Goal: Check status: Check status

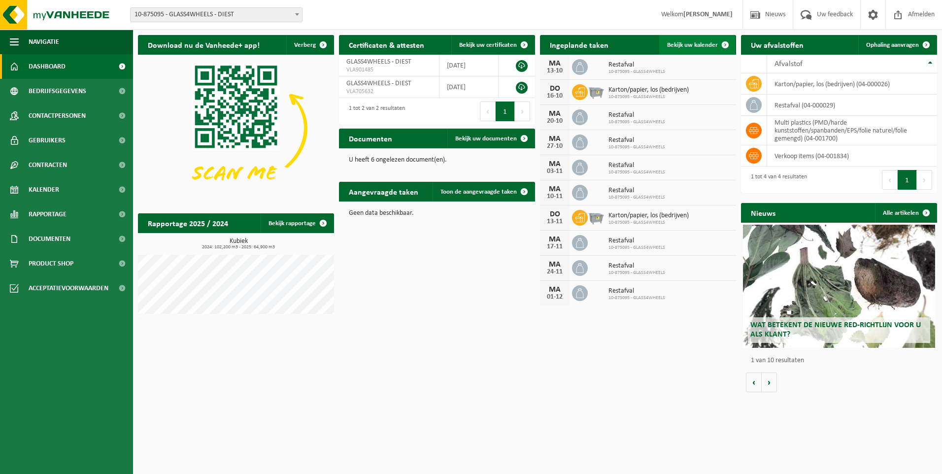
click at [685, 43] on span "Bekijk uw kalender" at bounding box center [692, 45] width 51 height 6
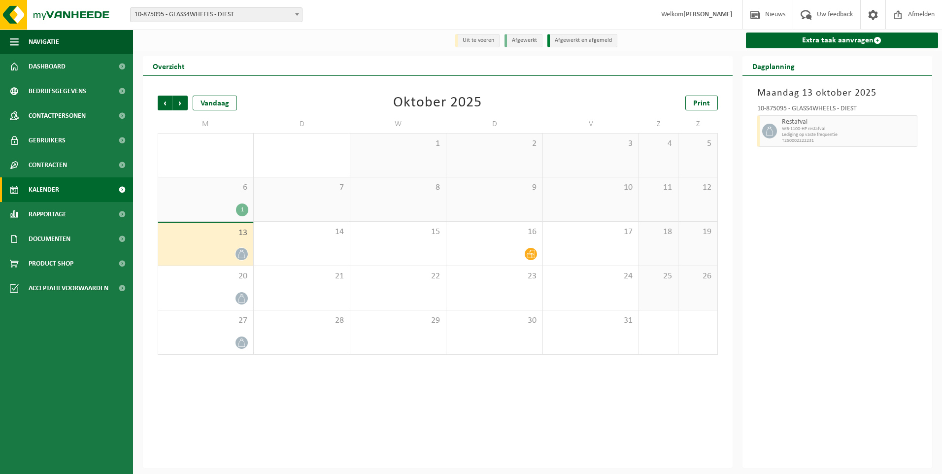
click at [201, 201] on div "6 1" at bounding box center [205, 199] width 95 height 44
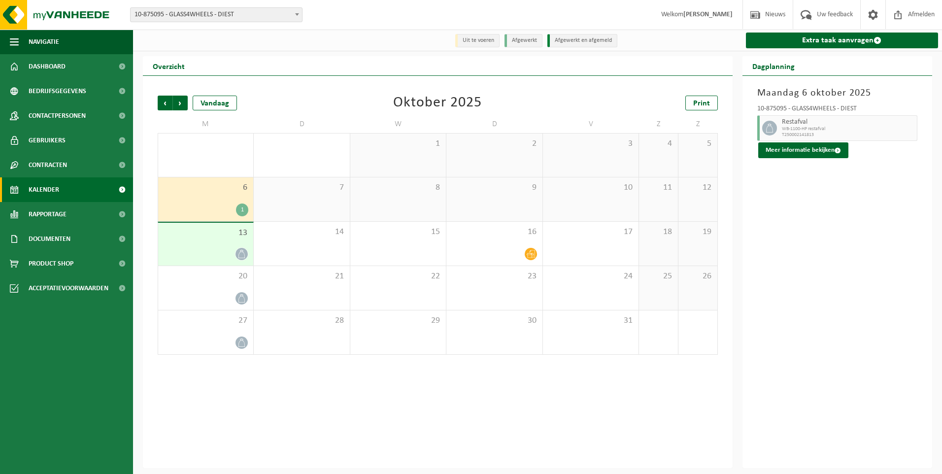
click at [202, 237] on span "13" at bounding box center [205, 233] width 85 height 11
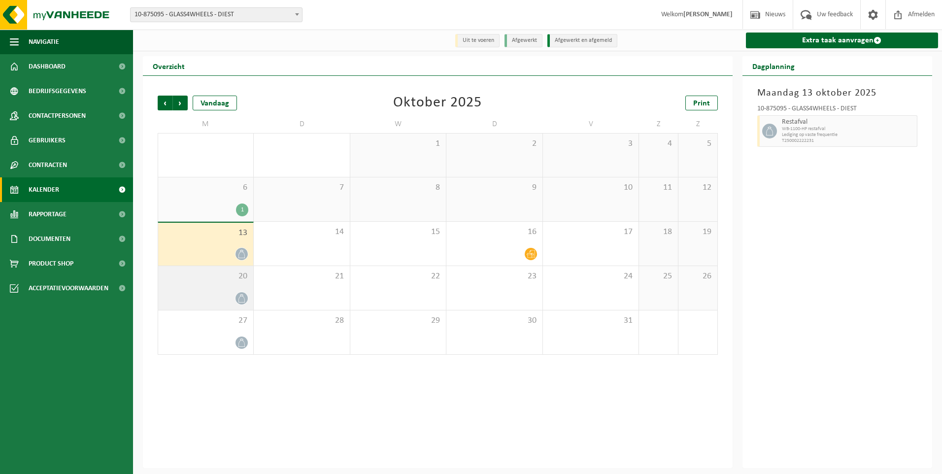
click at [197, 283] on div "20" at bounding box center [205, 288] width 95 height 44
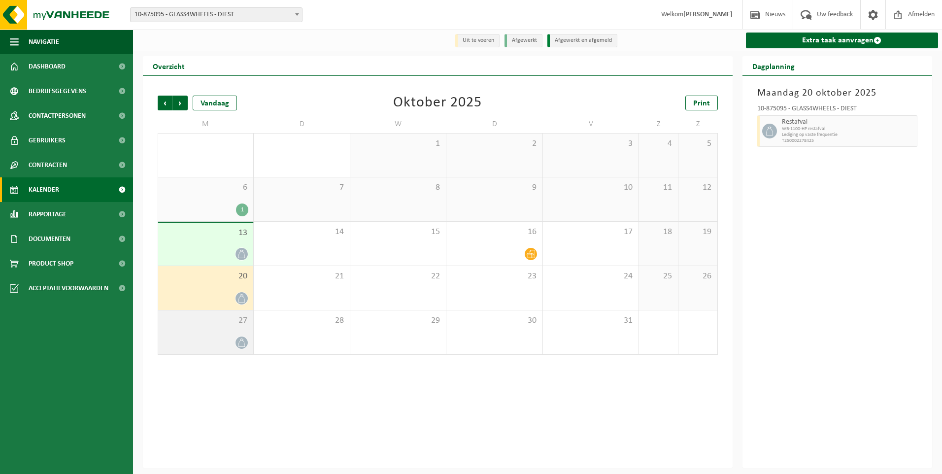
click at [194, 325] on span "27" at bounding box center [205, 320] width 85 height 11
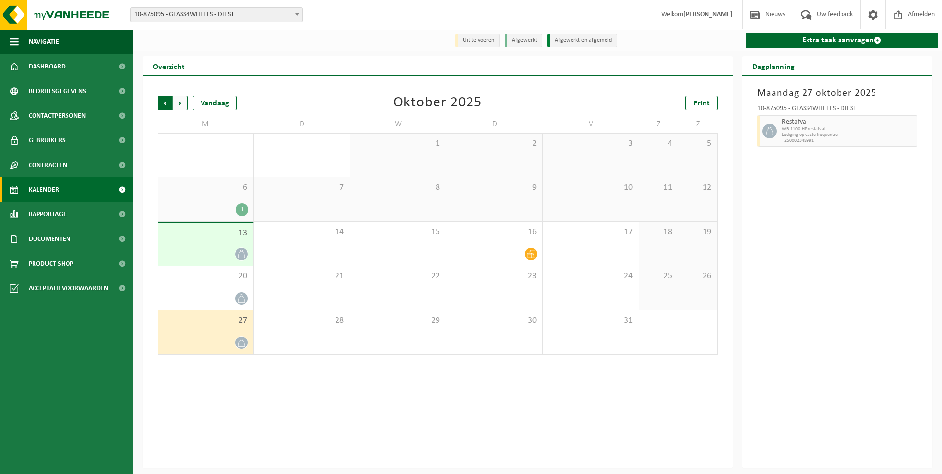
click at [183, 101] on span "Volgende" at bounding box center [180, 103] width 15 height 15
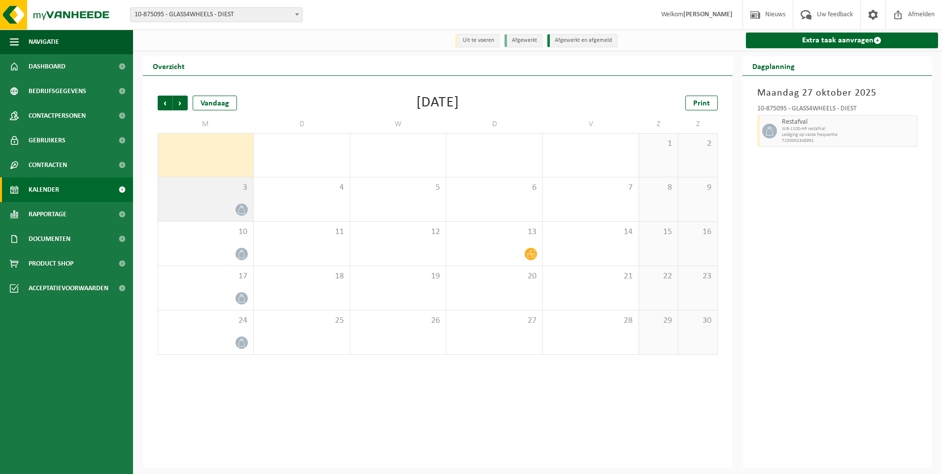
click at [213, 197] on div "3" at bounding box center [205, 199] width 95 height 44
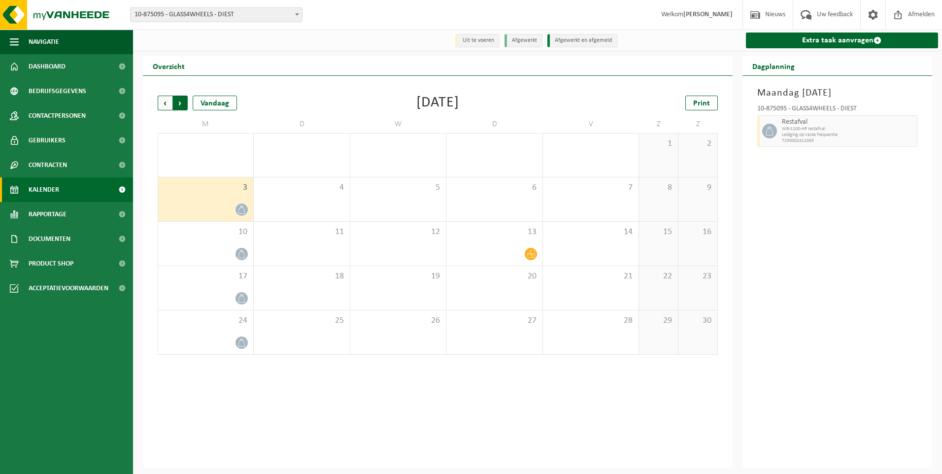
click at [169, 102] on span "Vorige" at bounding box center [165, 103] width 15 height 15
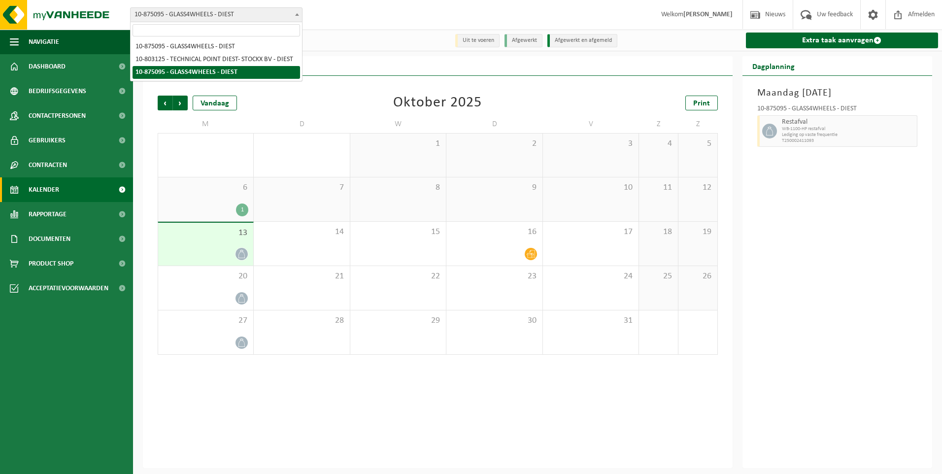
click at [292, 14] on span at bounding box center [297, 14] width 10 height 13
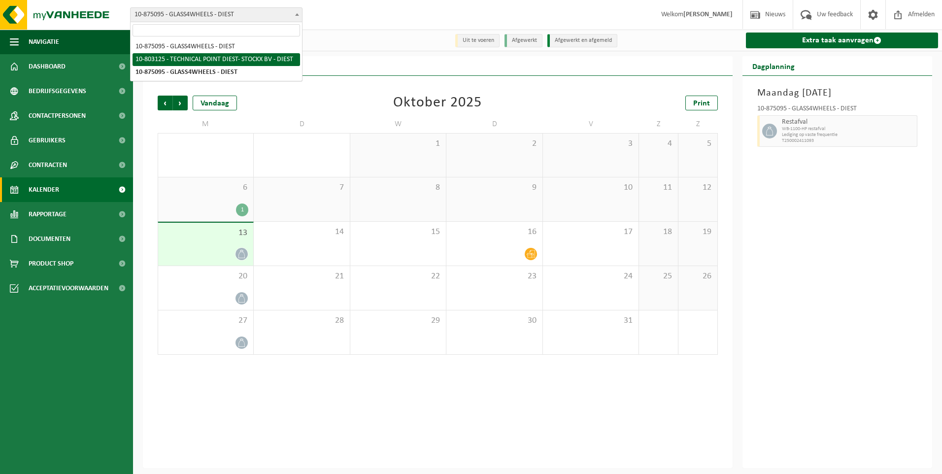
select select "137663"
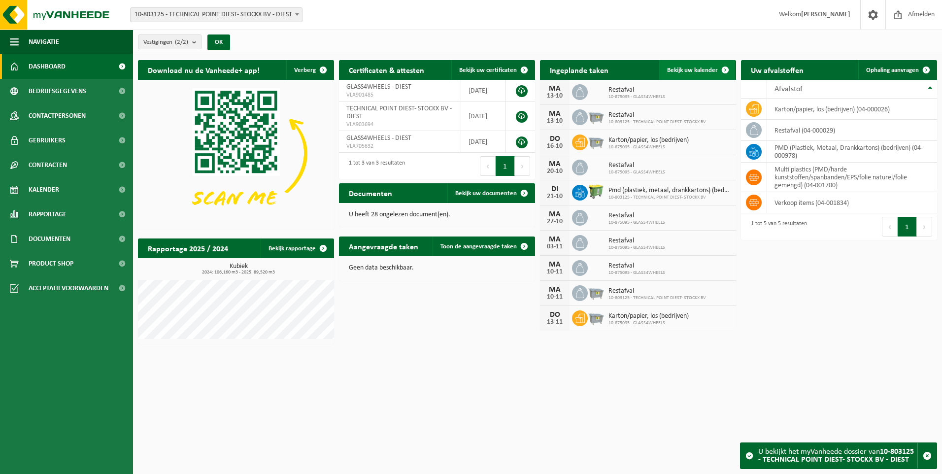
click at [683, 71] on span "Bekijk uw kalender" at bounding box center [692, 70] width 51 height 6
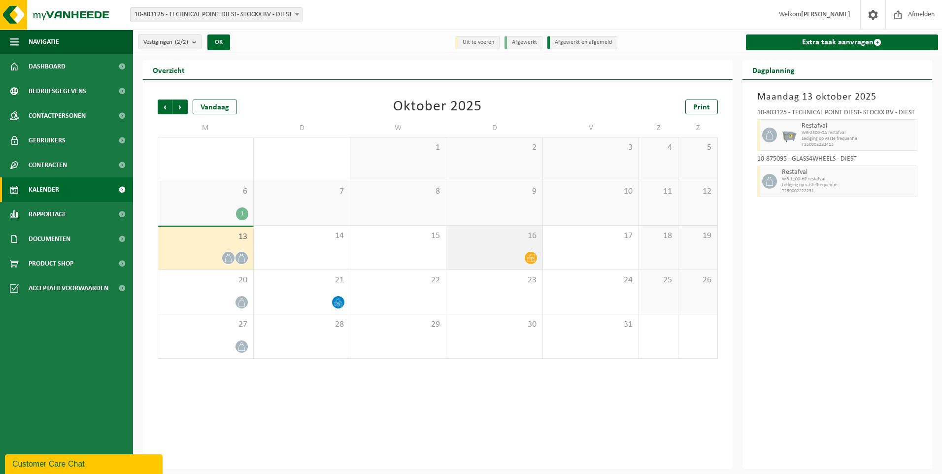
click at [472, 255] on div at bounding box center [494, 257] width 86 height 13
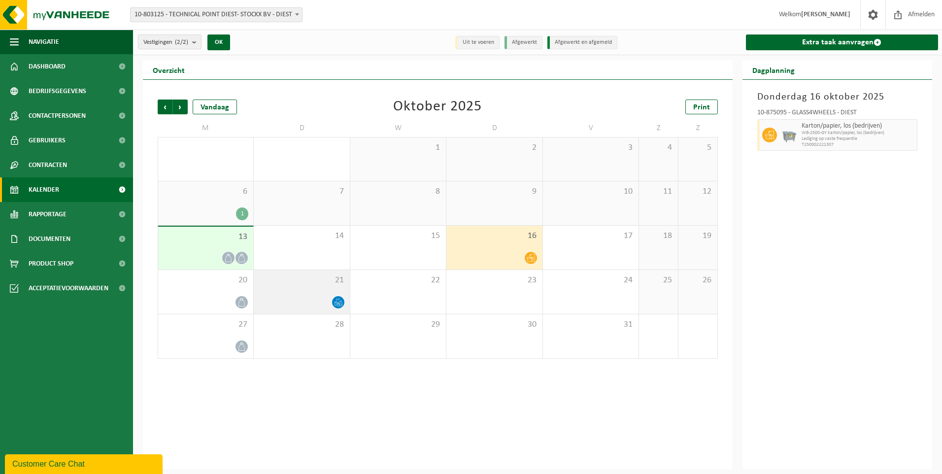
click at [328, 300] on div at bounding box center [302, 301] width 86 height 13
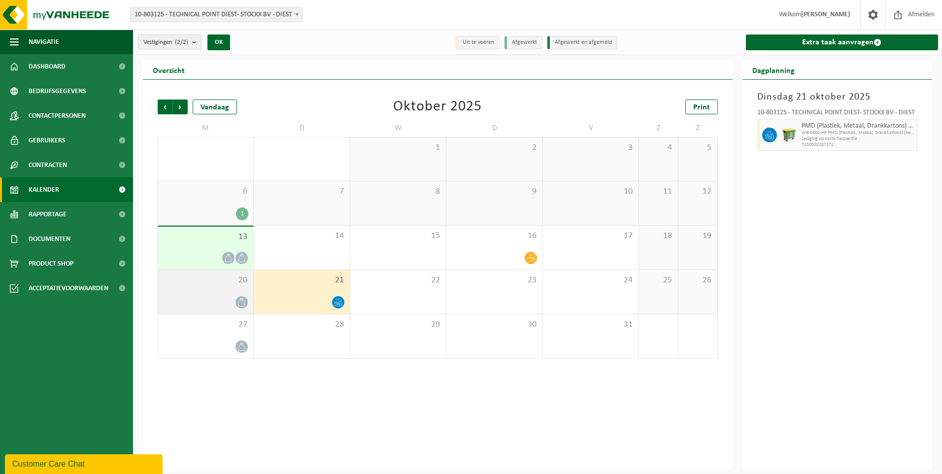
click at [219, 301] on div at bounding box center [205, 301] width 85 height 13
